Goal: Find specific page/section: Find specific page/section

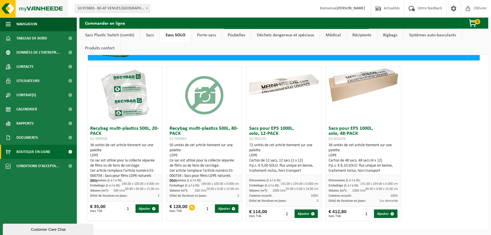
scroll to position [28, 0]
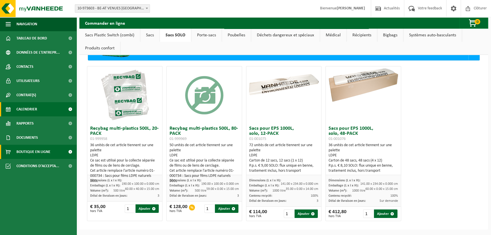
click at [41, 110] on link "Calendrier" at bounding box center [38, 109] width 77 height 14
